Goal: Task Accomplishment & Management: Complete application form

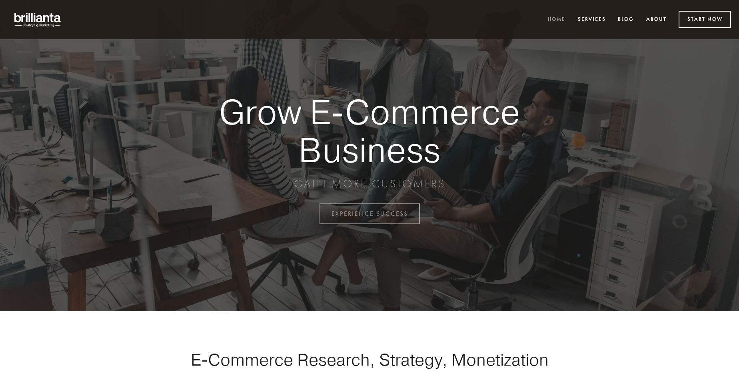
scroll to position [2097, 0]
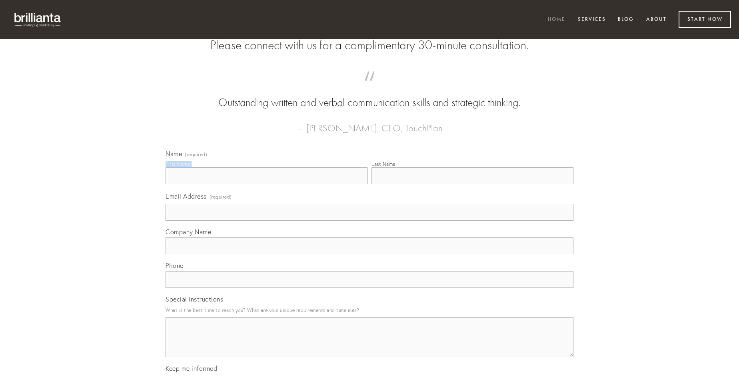
type input "[PERSON_NAME]"
click at [472, 184] on input "Last Name" at bounding box center [473, 175] width 202 height 17
type input "[PERSON_NAME]"
click at [370, 220] on input "Email Address (required)" at bounding box center [370, 212] width 408 height 17
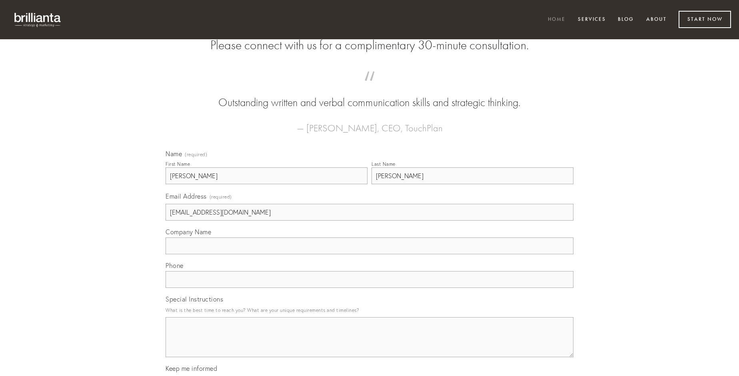
type input "[EMAIL_ADDRESS][DOMAIN_NAME]"
click at [370, 254] on input "Company Name" at bounding box center [370, 245] width 408 height 17
type input "antea"
click at [370, 288] on input "text" at bounding box center [370, 279] width 408 height 17
click at [370, 344] on textarea "Special Instructions" at bounding box center [370, 337] width 408 height 40
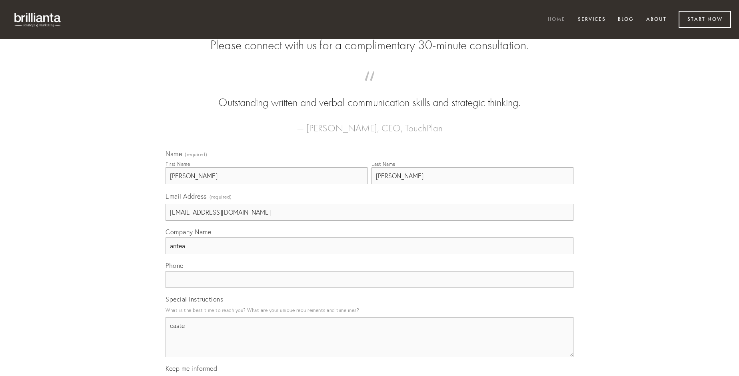
type textarea "caste"
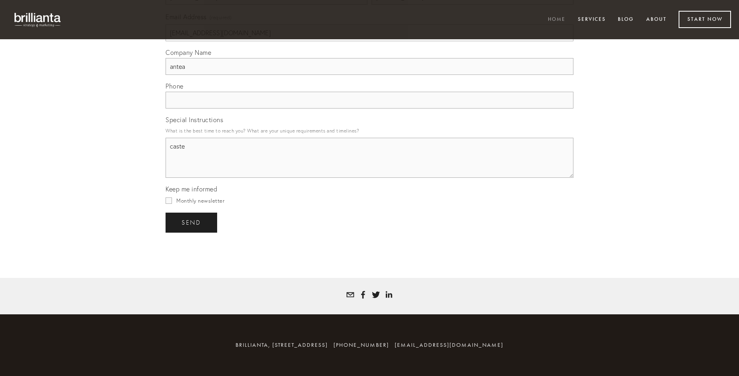
click at [192, 222] on span "send" at bounding box center [192, 222] width 20 height 7
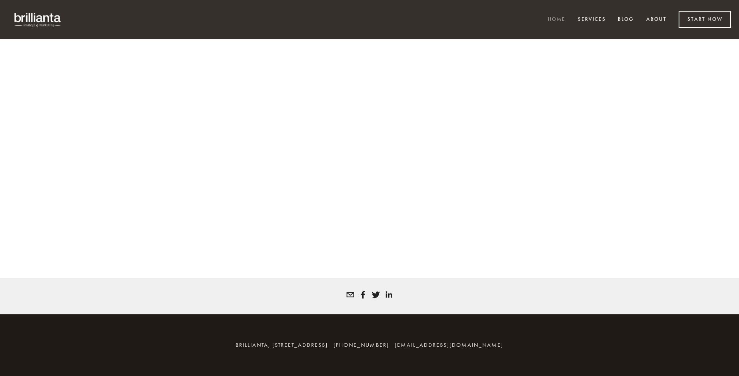
scroll to position [2086, 0]
